Goal: Transaction & Acquisition: Obtain resource

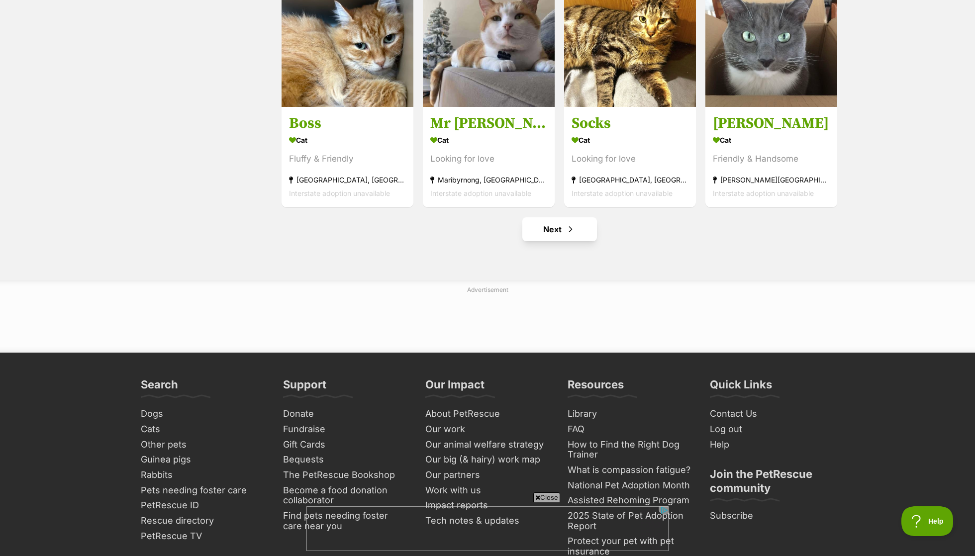
click at [546, 222] on link "Next" at bounding box center [559, 229] width 75 height 24
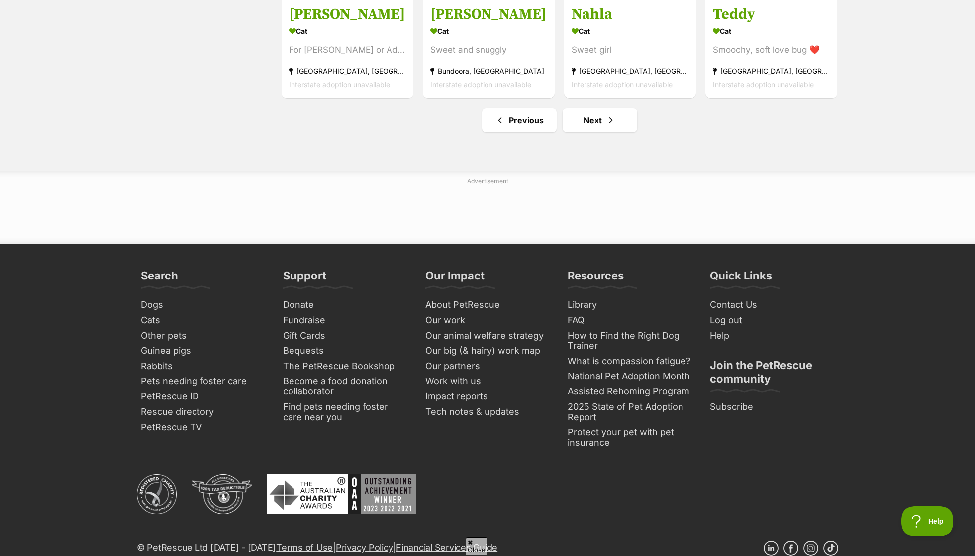
scroll to position [1311, 0]
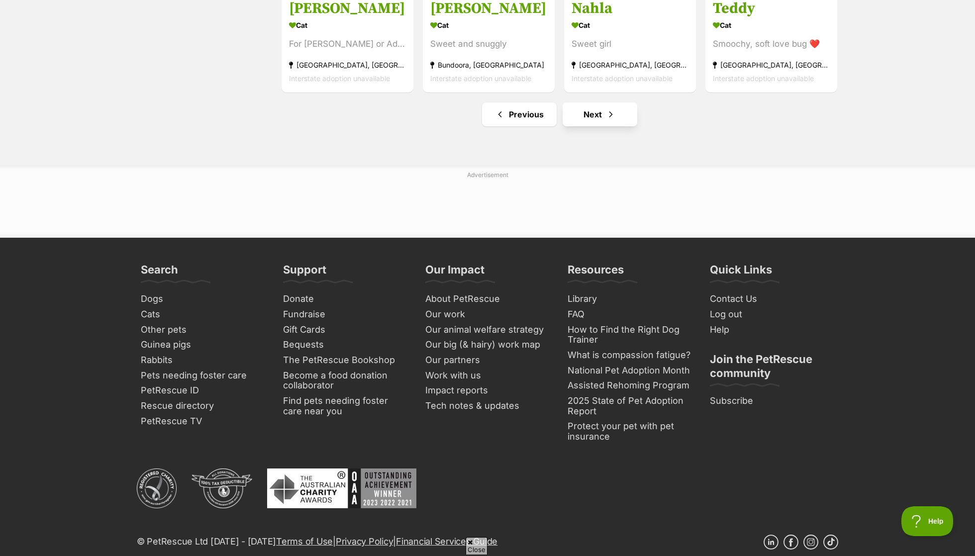
click at [601, 110] on link "Next" at bounding box center [599, 114] width 75 height 24
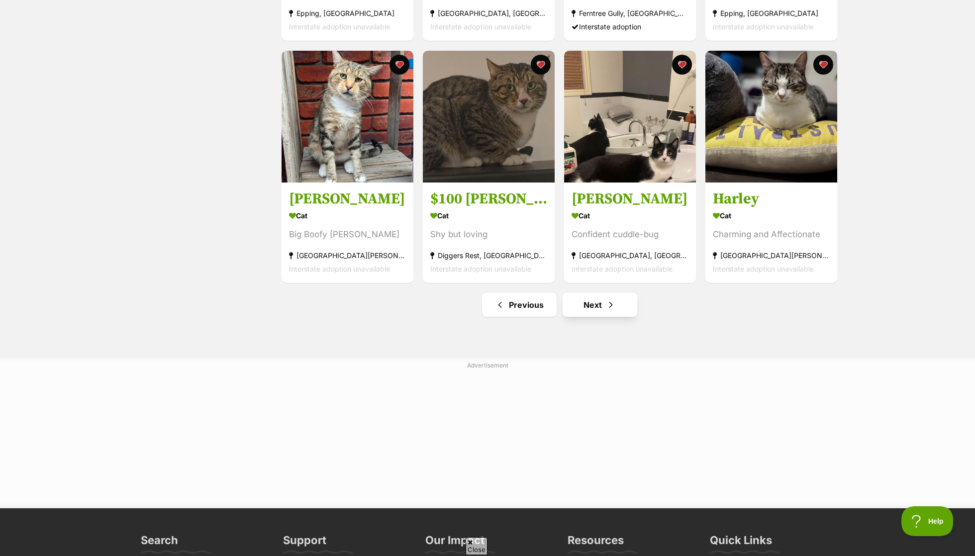
click at [600, 307] on link "Next" at bounding box center [599, 305] width 75 height 24
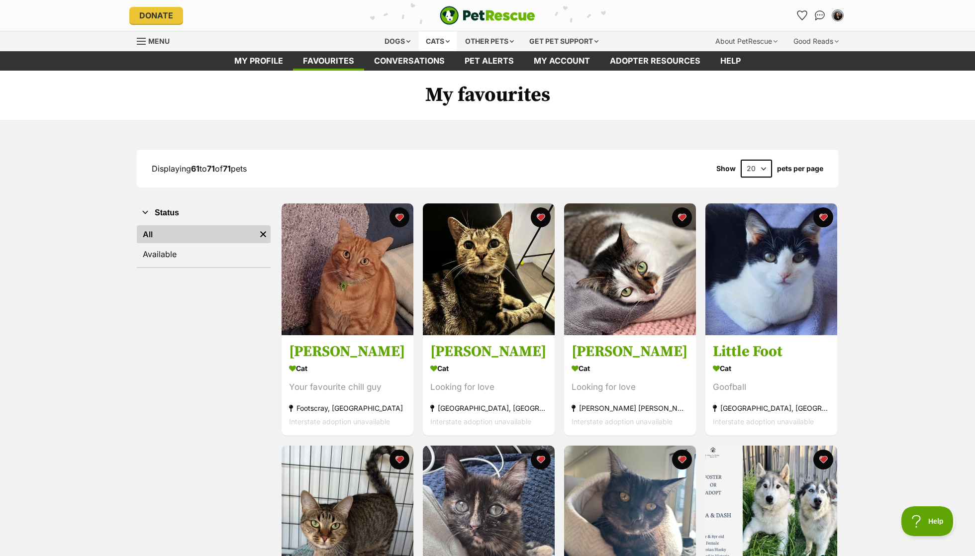
click at [430, 43] on div "Cats" at bounding box center [438, 41] width 38 height 20
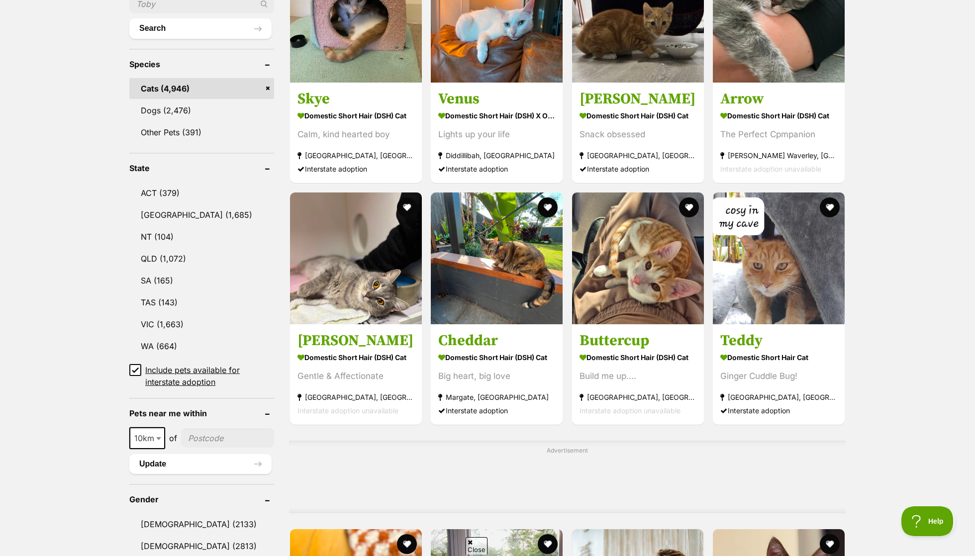
click at [138, 431] on span "10km" at bounding box center [147, 438] width 34 height 14
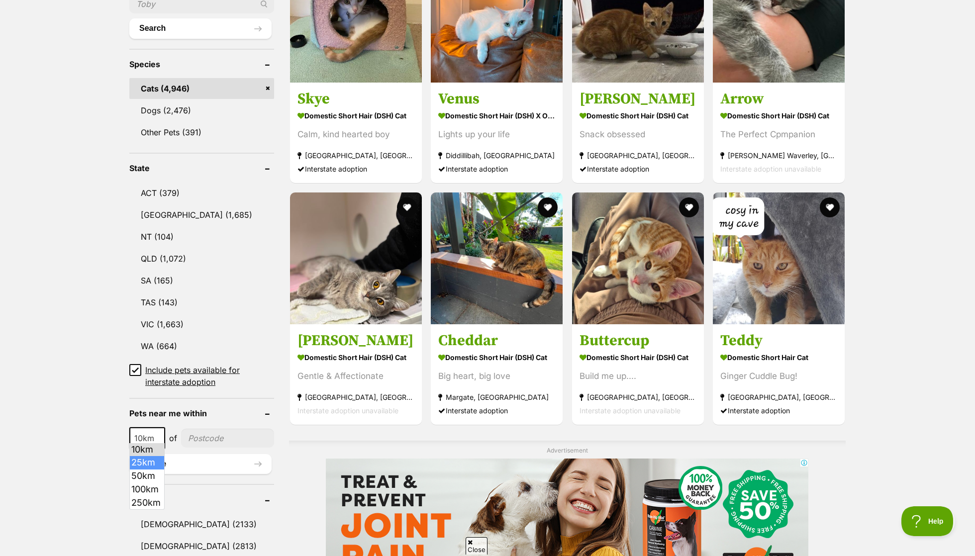
select select "25"
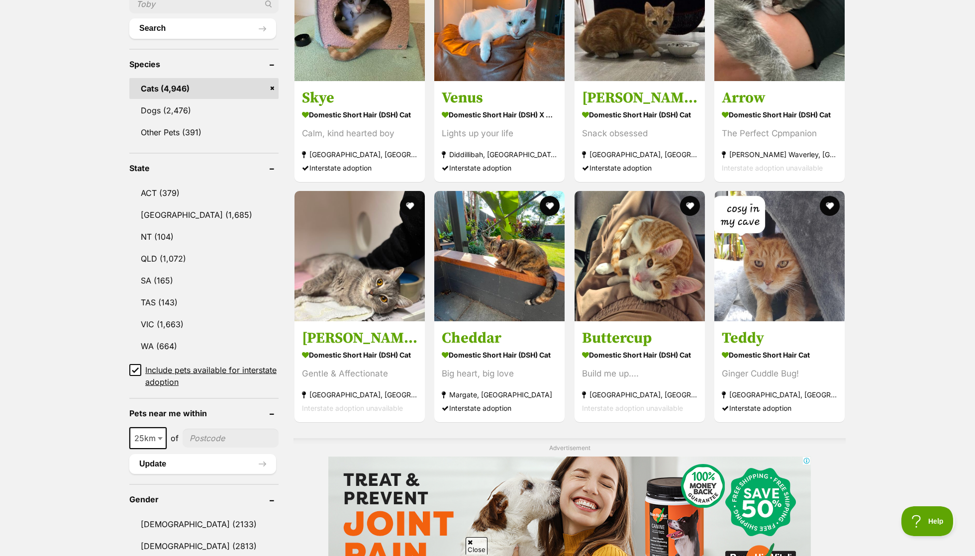
click at [213, 429] on input"] "postcode" at bounding box center [230, 438] width 96 height 19
type input"] "3053"
click at [202, 24] on button "Search" at bounding box center [202, 28] width 147 height 20
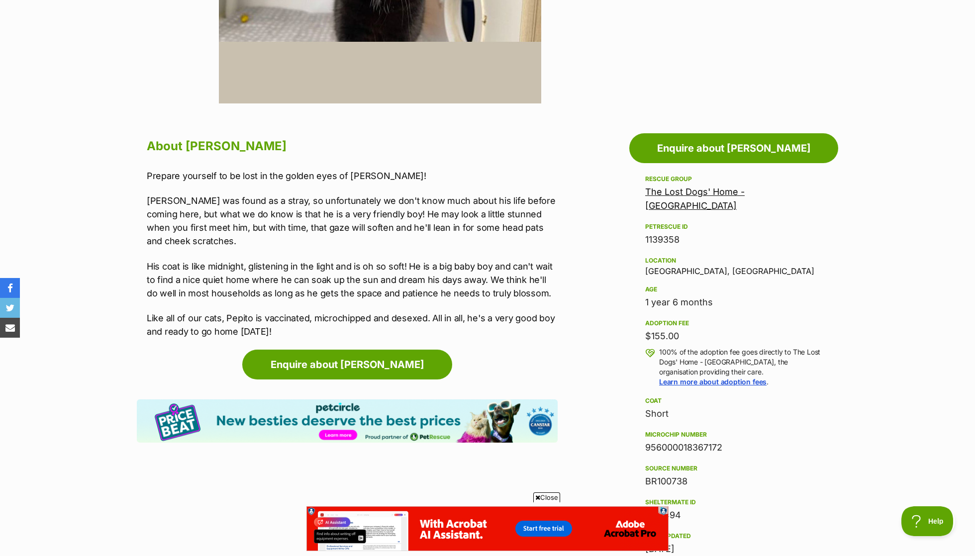
scroll to position [436, 0]
